Goal: Transaction & Acquisition: Download file/media

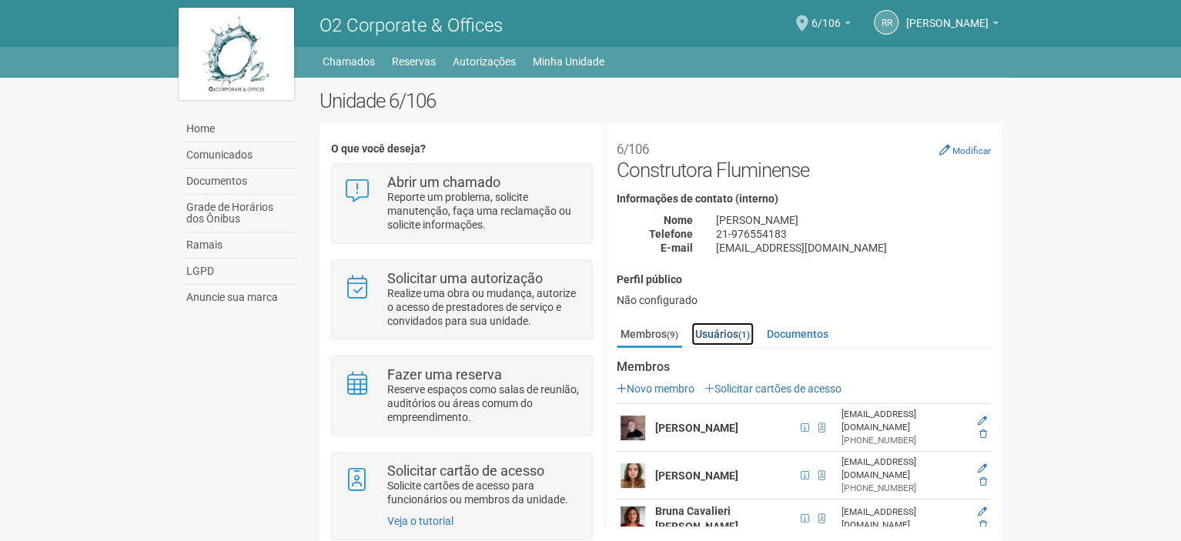
click at [701, 335] on link "Usuários (1)" at bounding box center [722, 334] width 62 height 23
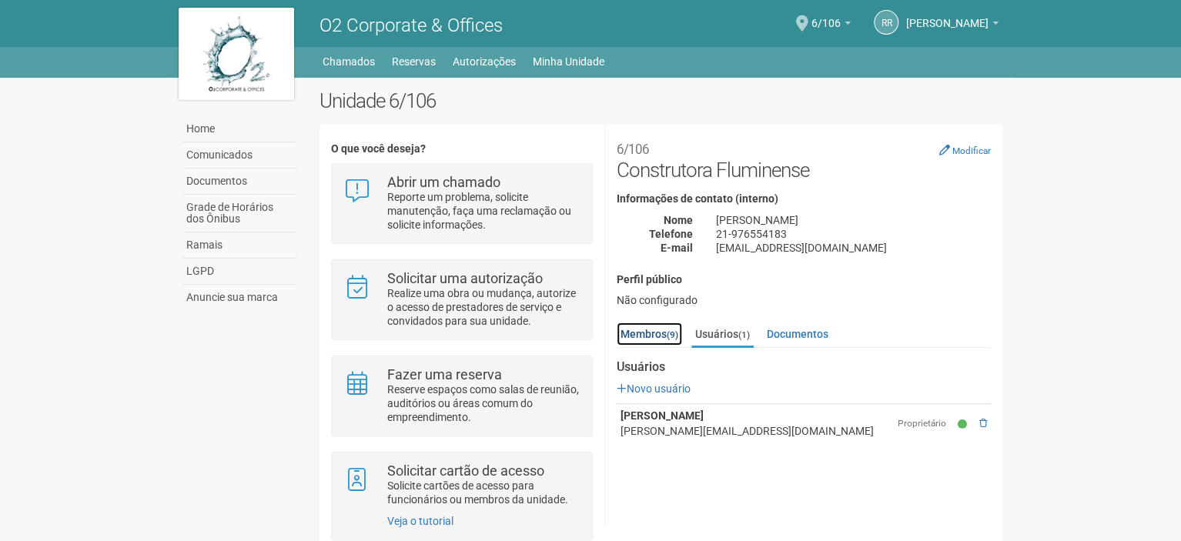
click at [659, 331] on link "Membros (9)" at bounding box center [649, 334] width 65 height 23
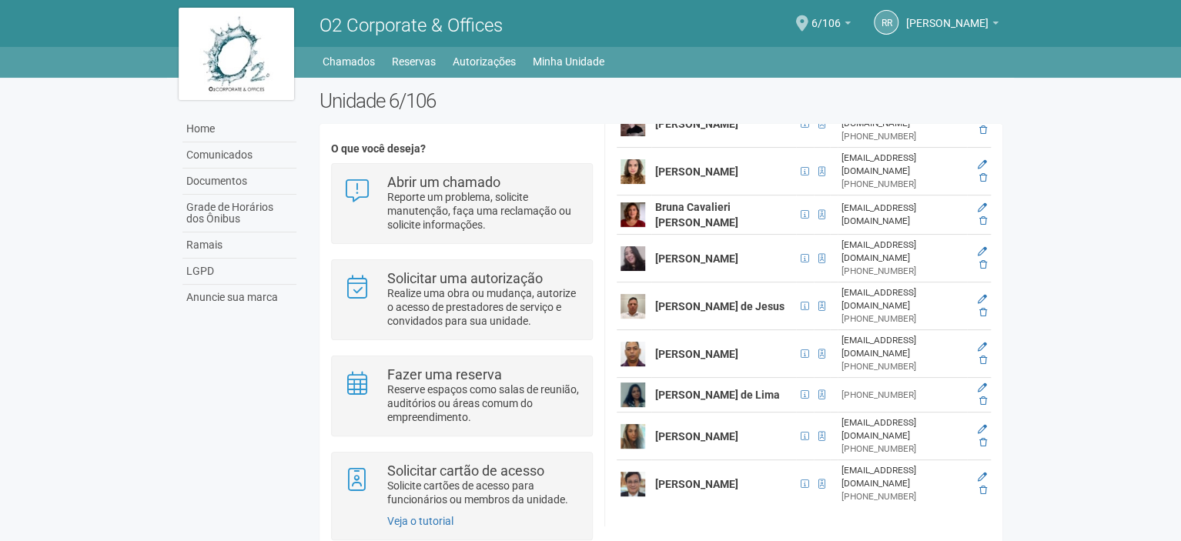
scroll to position [431, 0]
drag, startPoint x: 979, startPoint y: 242, endPoint x: 664, endPoint y: 56, distance: 366.5
click at [979, 308] on icon at bounding box center [983, 312] width 8 height 9
click at [982, 308] on icon at bounding box center [983, 312] width 8 height 9
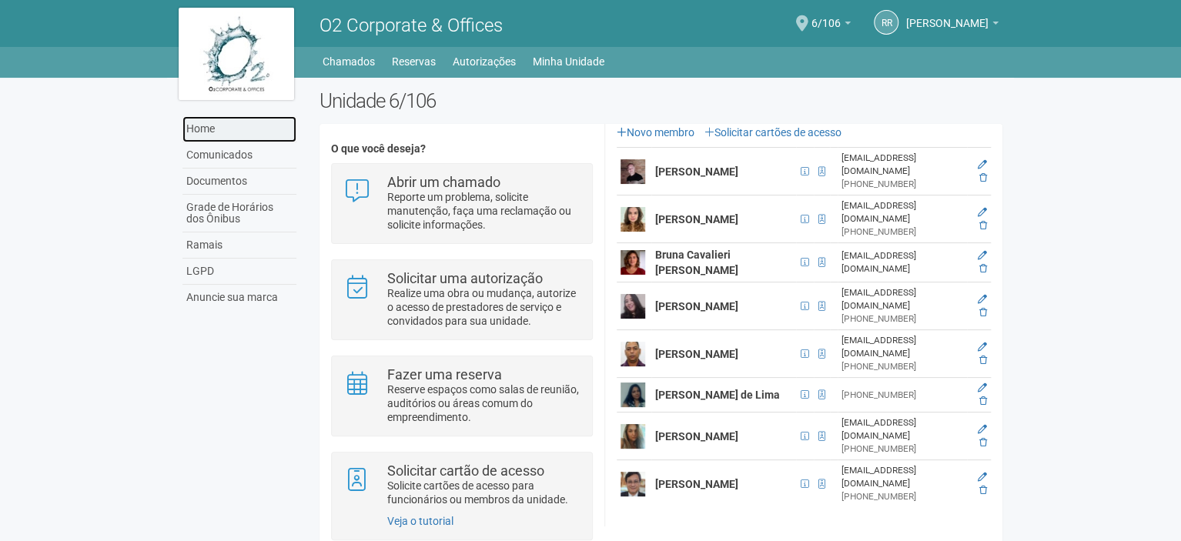
click at [235, 132] on link "Home" at bounding box center [239, 129] width 114 height 26
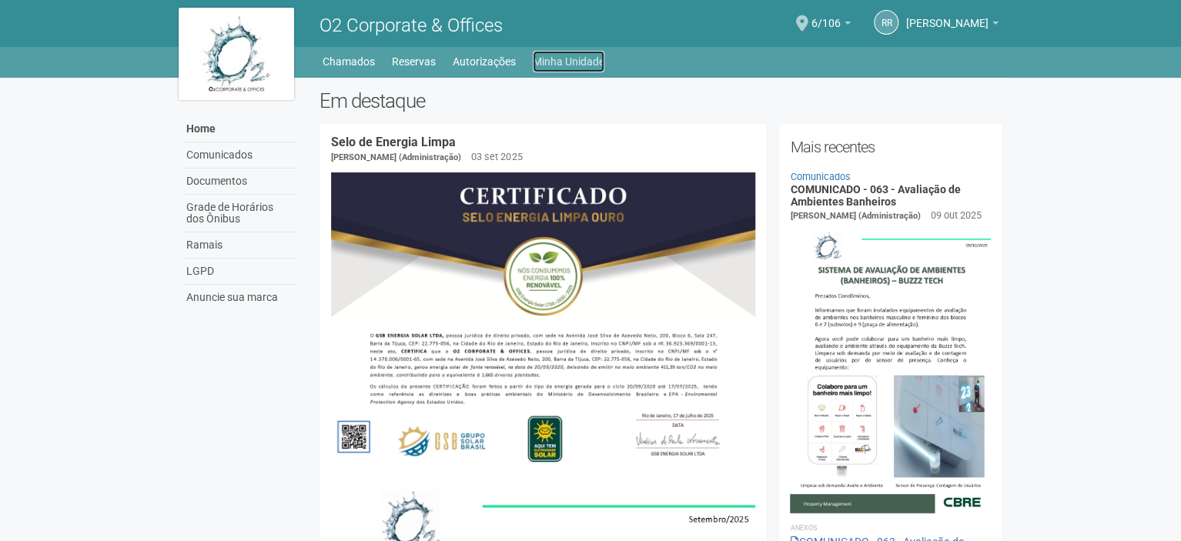
click at [585, 57] on link "Minha Unidade" at bounding box center [569, 62] width 72 height 22
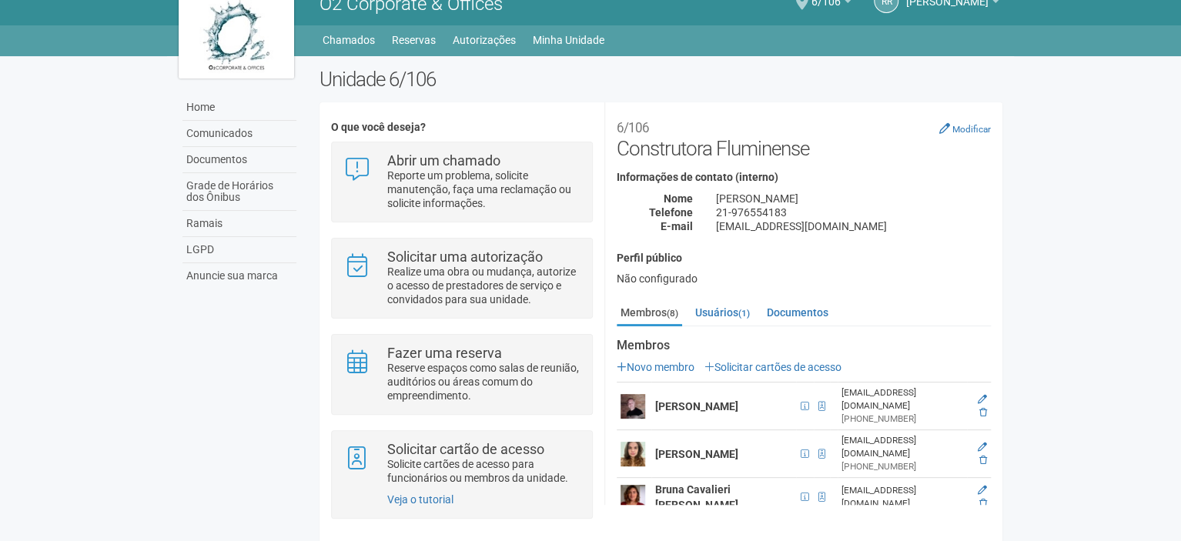
scroll to position [32, 0]
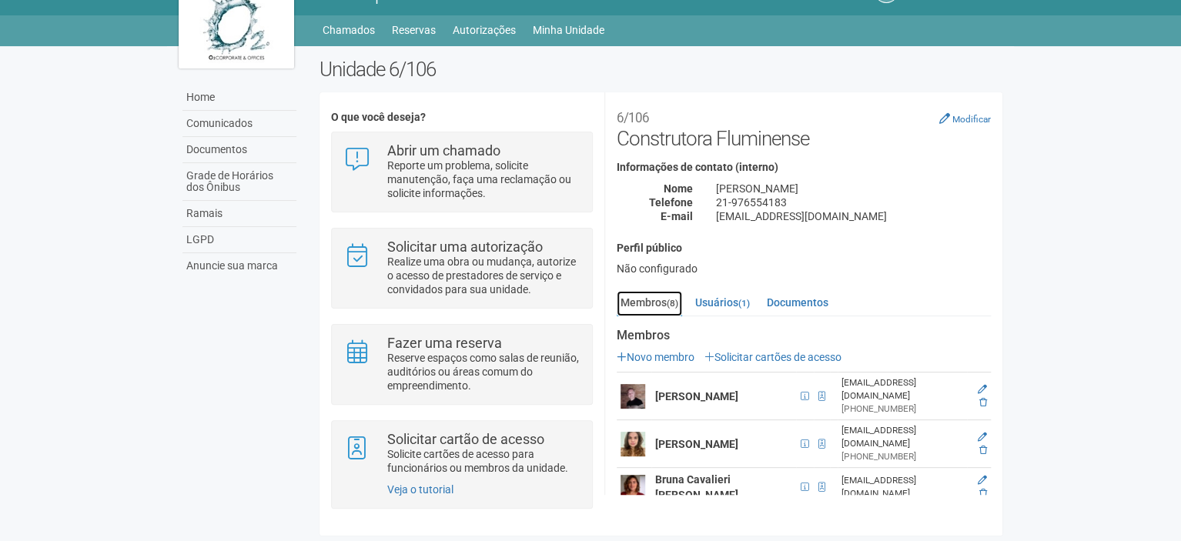
click at [654, 303] on link "Membros (8)" at bounding box center [649, 303] width 65 height 25
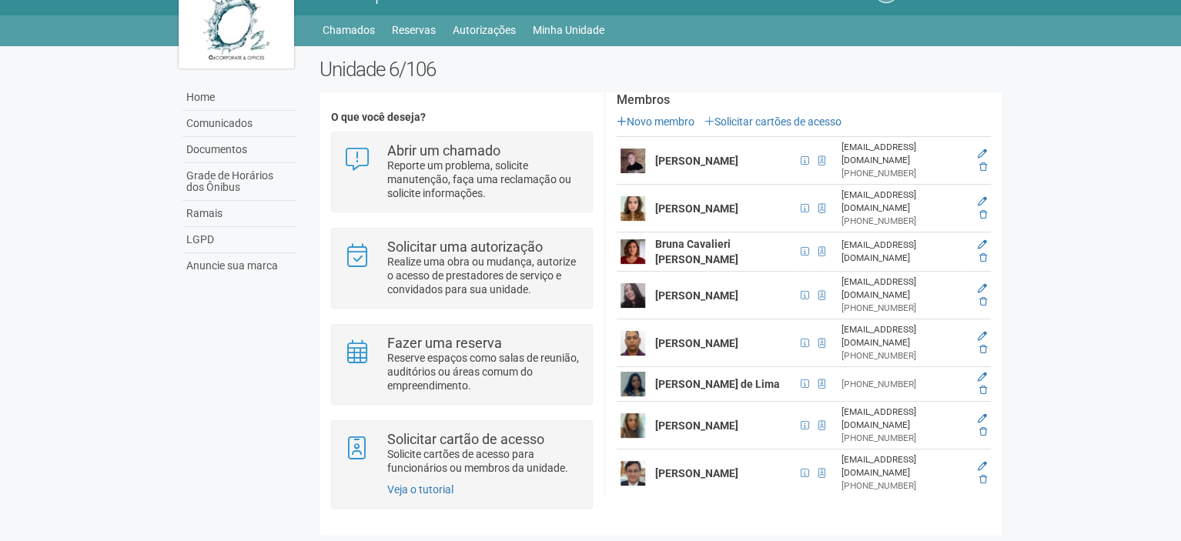
drag, startPoint x: 998, startPoint y: 274, endPoint x: 988, endPoint y: 336, distance: 63.0
click at [988, 336] on div "Membros (8) Usuários (1) Documentos Membros Novo membro Solicitar cartões de ac…" at bounding box center [803, 279] width 397 height 449
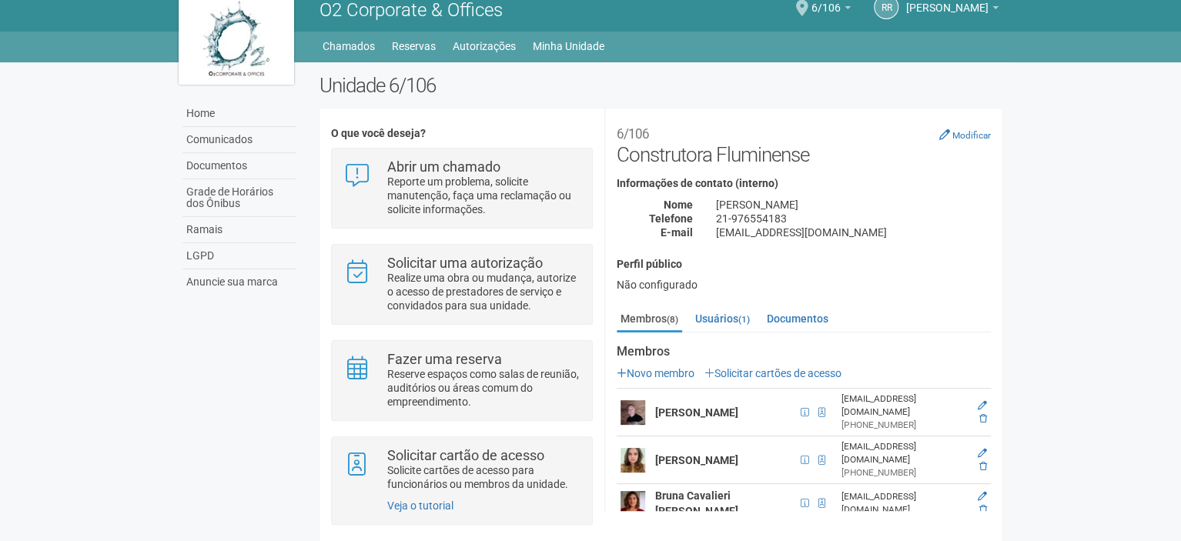
scroll to position [0, 0]
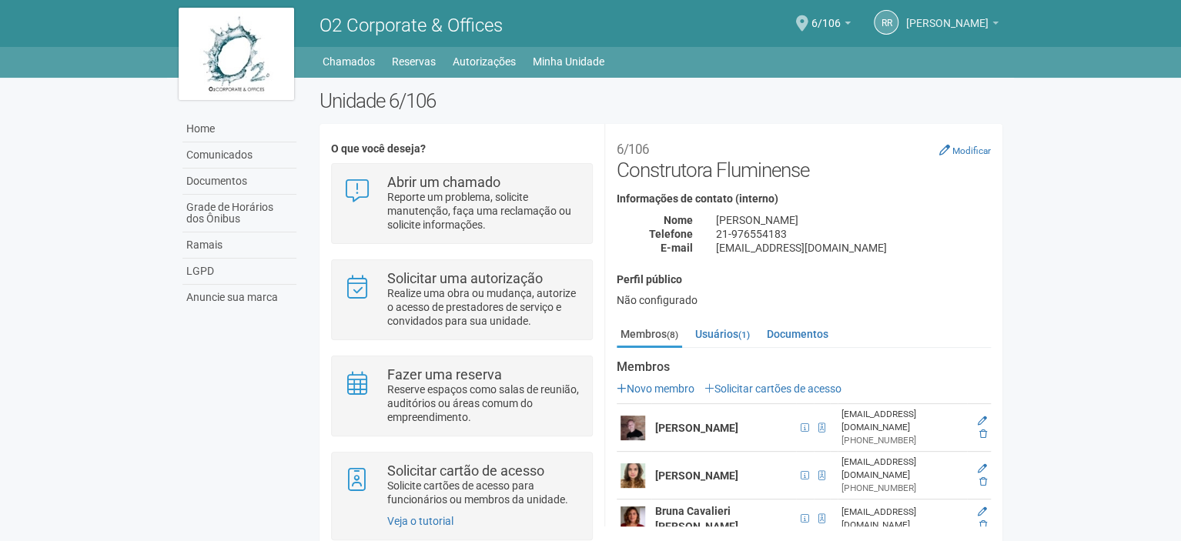
click at [915, 29] on link "[PERSON_NAME]" at bounding box center [952, 25] width 92 height 12
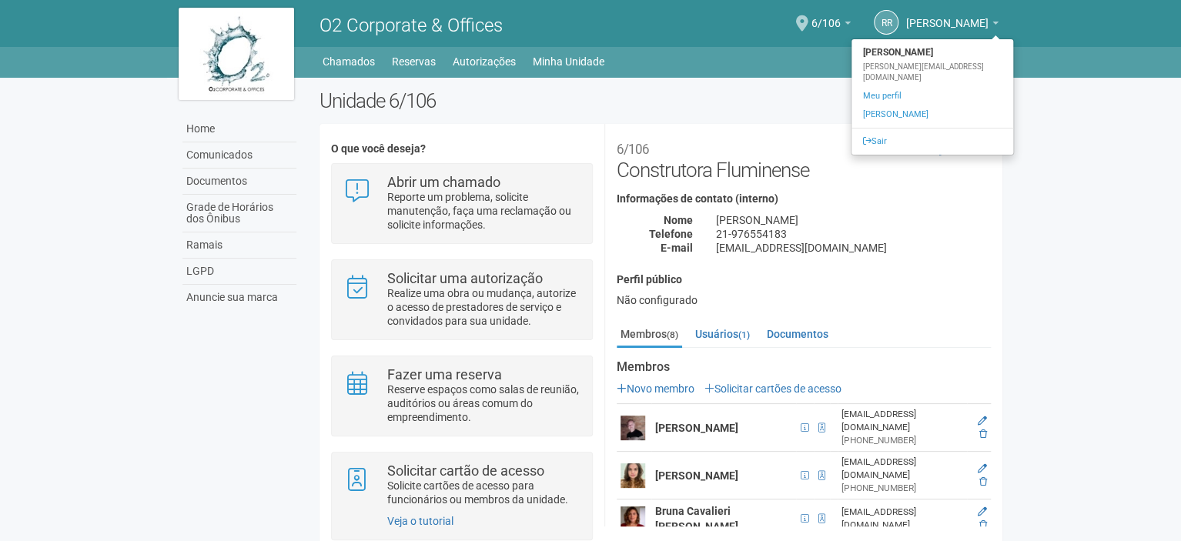
click at [1067, 204] on body "Aguarde... O2 Corporate & Offices RR Renato Rabello Ribeiro Renato Rabello Ribe…" at bounding box center [590, 270] width 1181 height 541
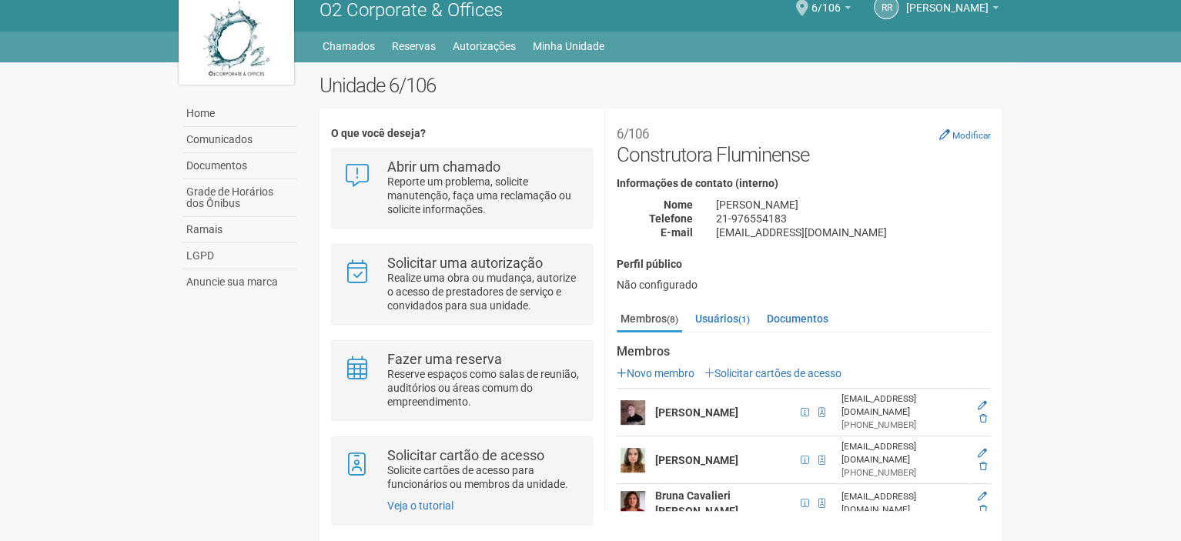
scroll to position [32, 0]
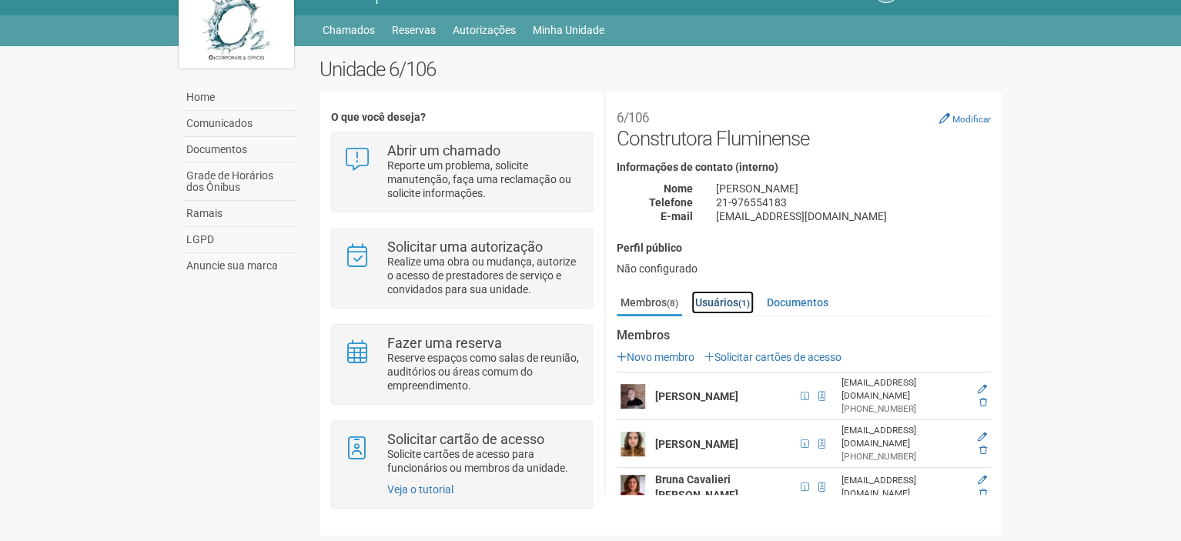
click at [708, 298] on link "Usuários (1)" at bounding box center [722, 302] width 62 height 23
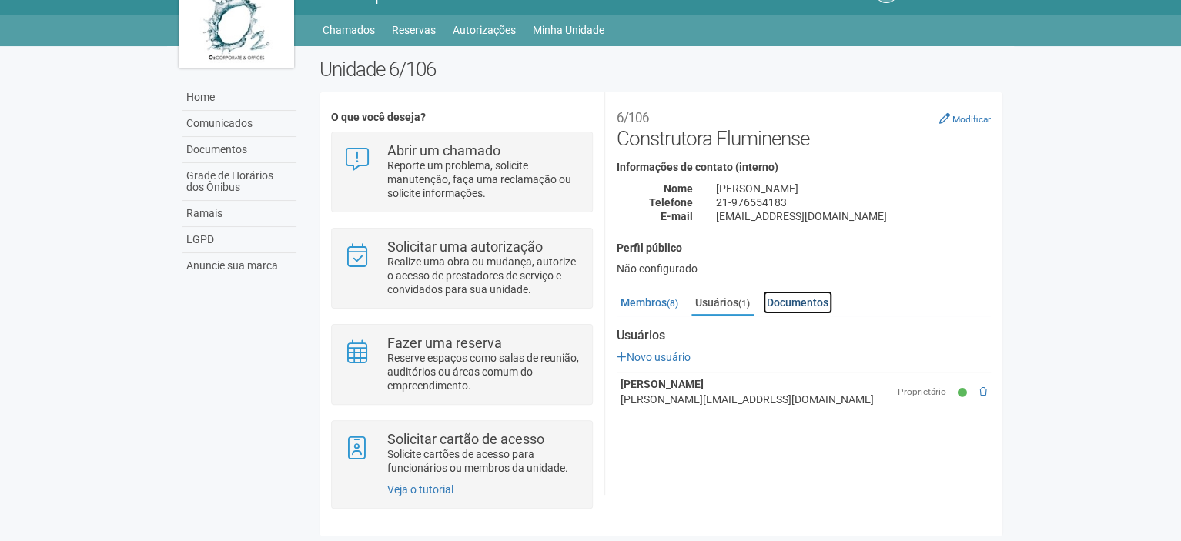
click at [821, 310] on link "Documentos" at bounding box center [797, 302] width 69 height 23
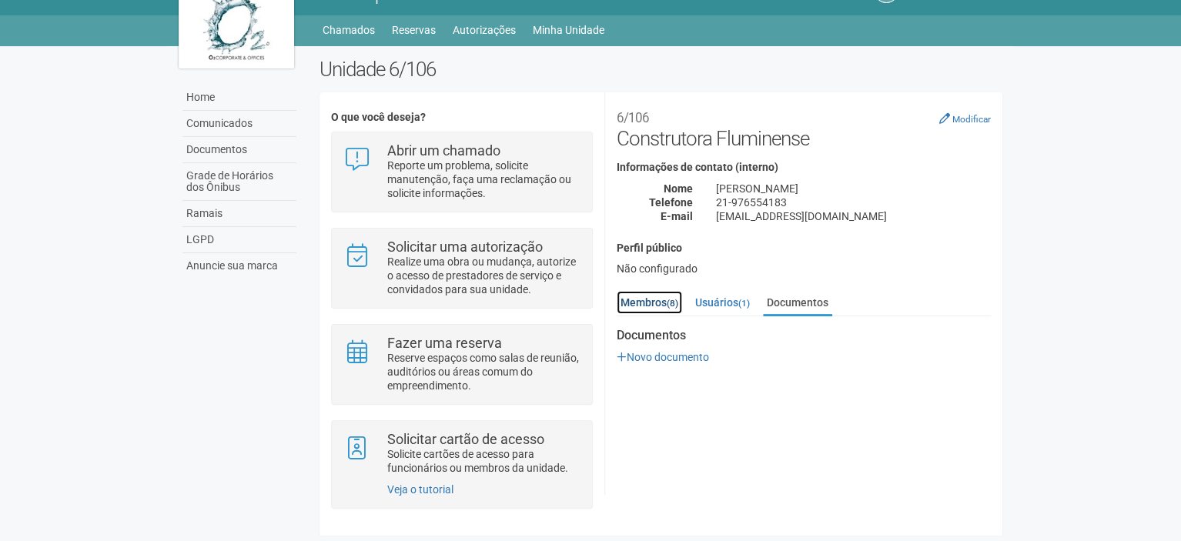
click at [626, 299] on link "Membros (8)" at bounding box center [649, 302] width 65 height 23
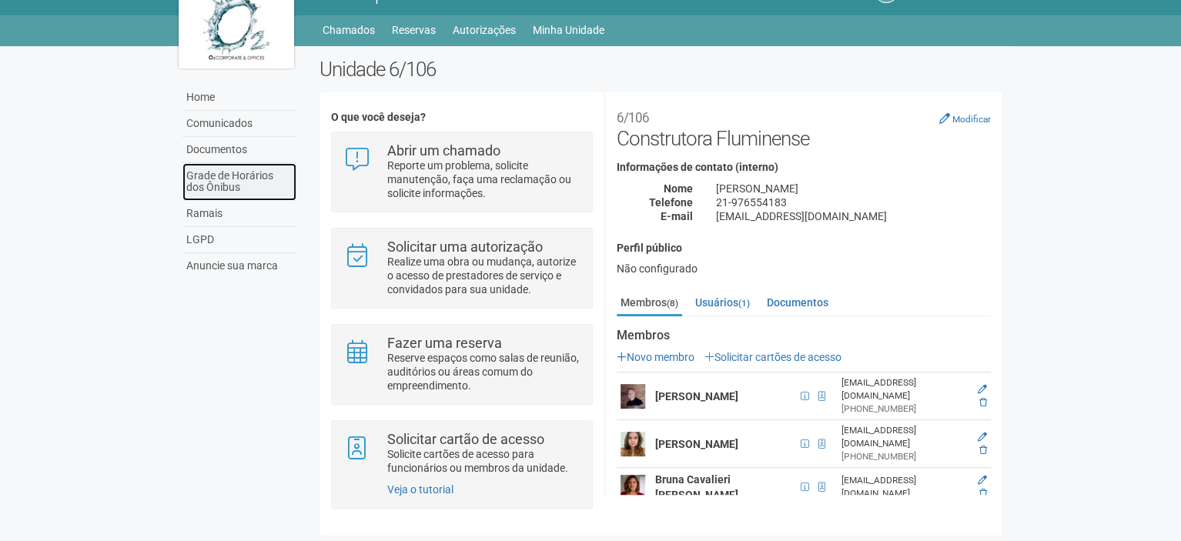
click at [259, 171] on link "Grade de Horários dos Ônibus" at bounding box center [239, 182] width 114 height 38
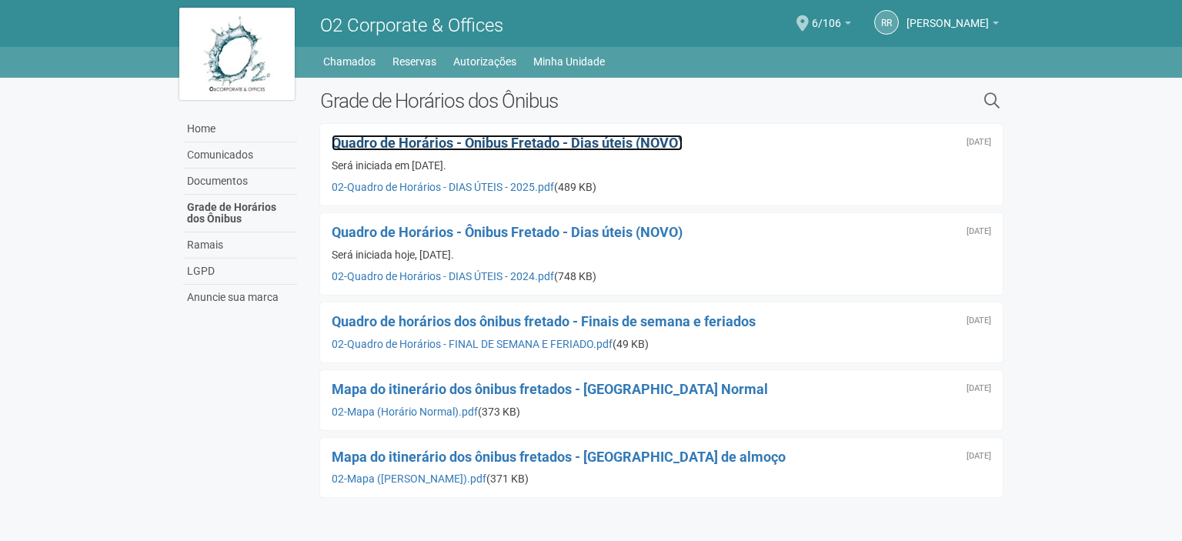
click at [614, 149] on span "Quadro de Horários - Ônibus Fretado - Dias úteis (NOVO)" at bounding box center [507, 143] width 351 height 16
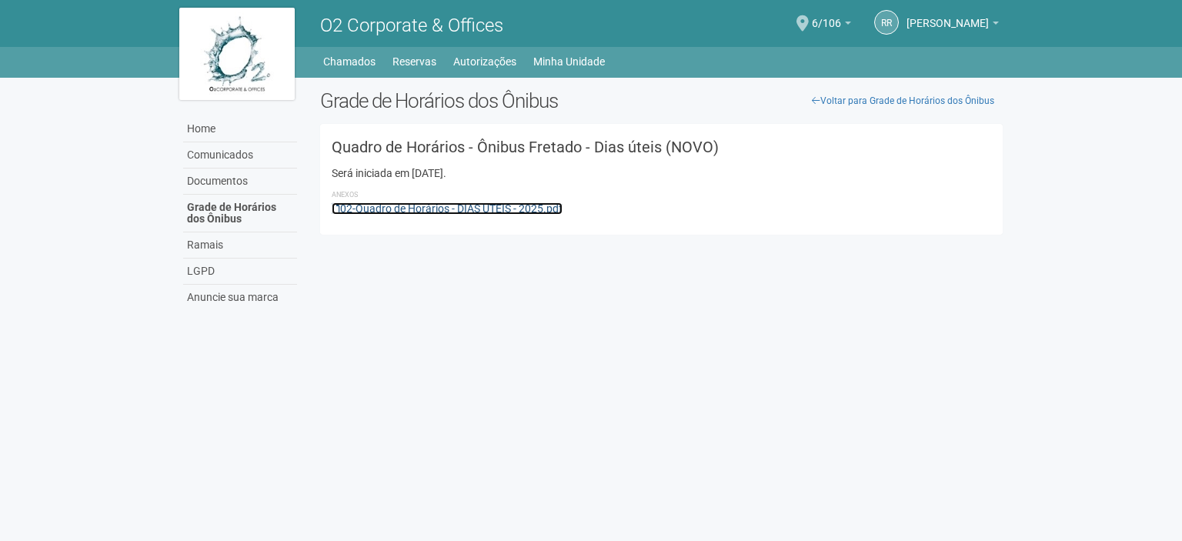
click at [550, 206] on link "02-Quadro de Horários - DIAS ÚTEIS - 2025.pdf" at bounding box center [447, 208] width 231 height 12
